Goal: Find specific page/section: Find specific page/section

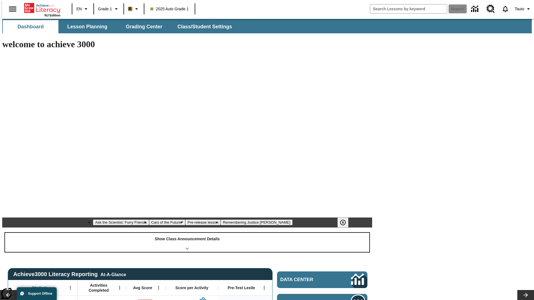
click at [187, 233] on div "Show Class Announcement Details" at bounding box center [187, 242] width 364 height 19
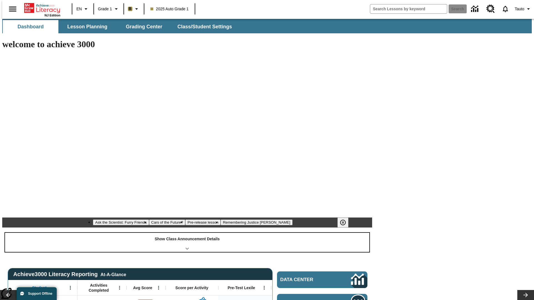
click at [187, 233] on div "Show Class Announcement Details" at bounding box center [187, 242] width 364 height 19
